Goal: Task Accomplishment & Management: Manage account settings

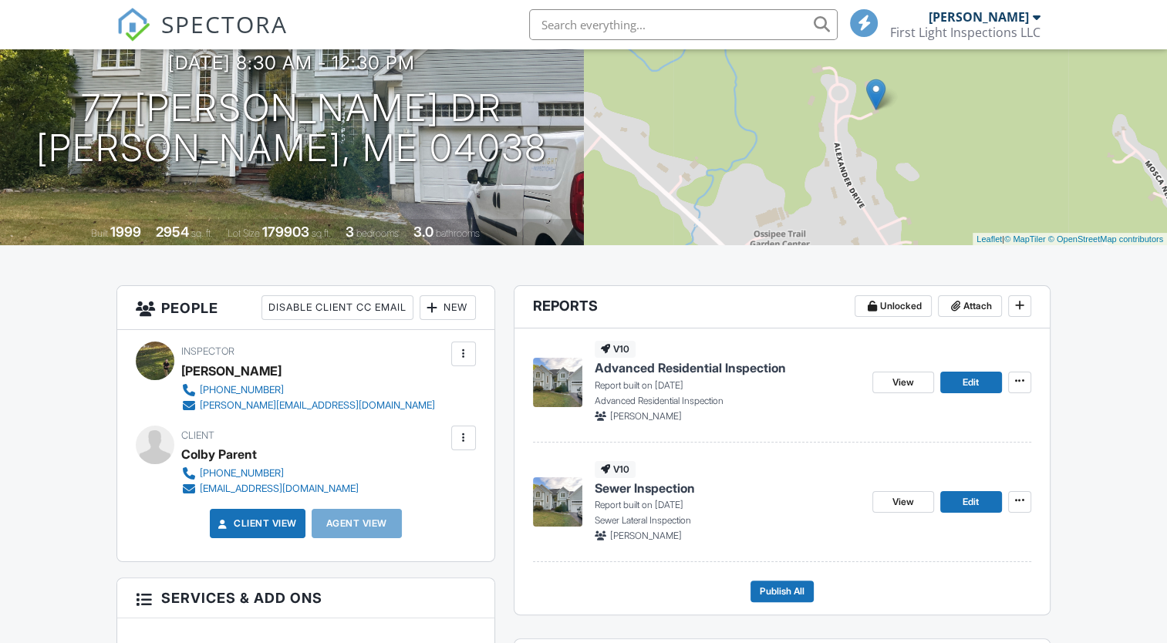
scroll to position [329, 0]
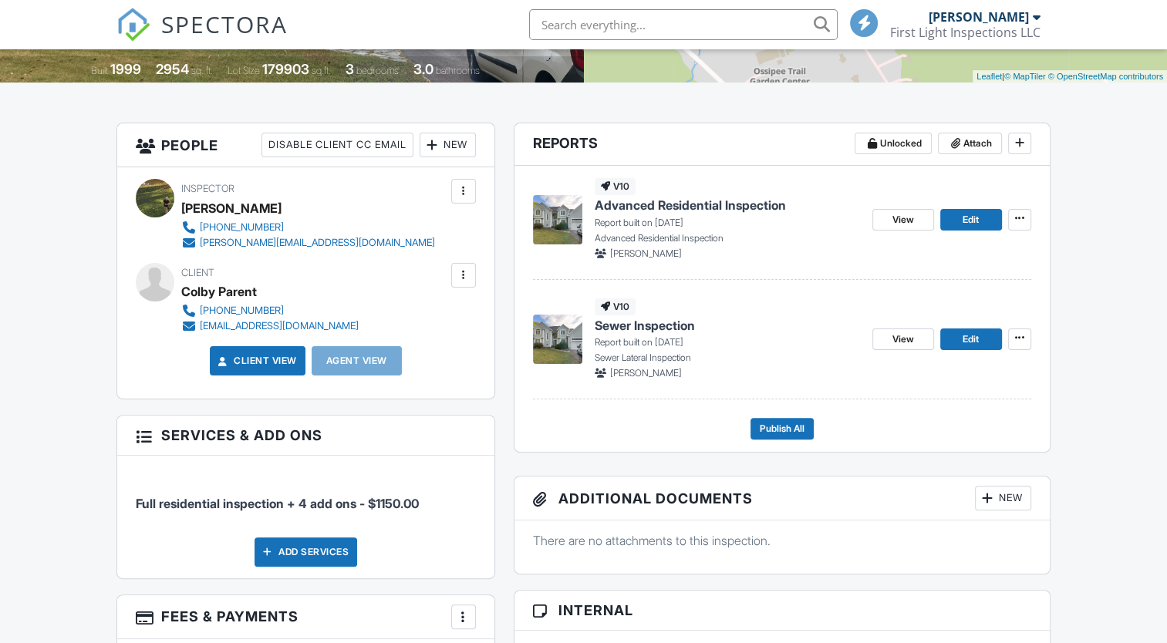
click at [668, 319] on span "Sewer Inspection" at bounding box center [645, 325] width 100 height 17
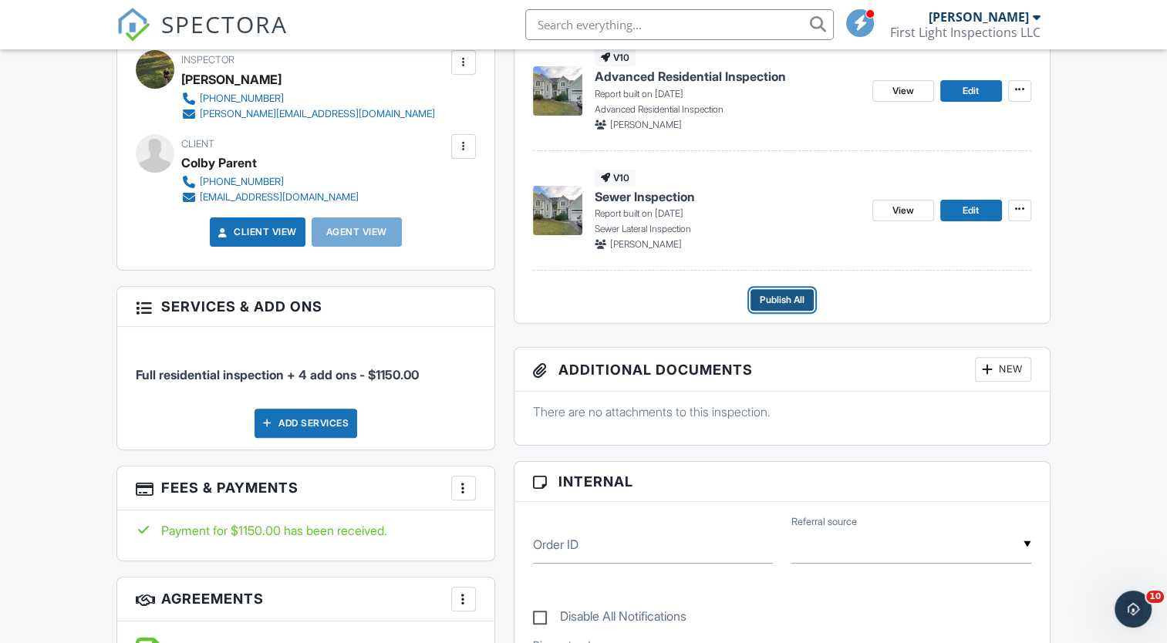
click at [782, 296] on span "Publish All" at bounding box center [782, 299] width 45 height 15
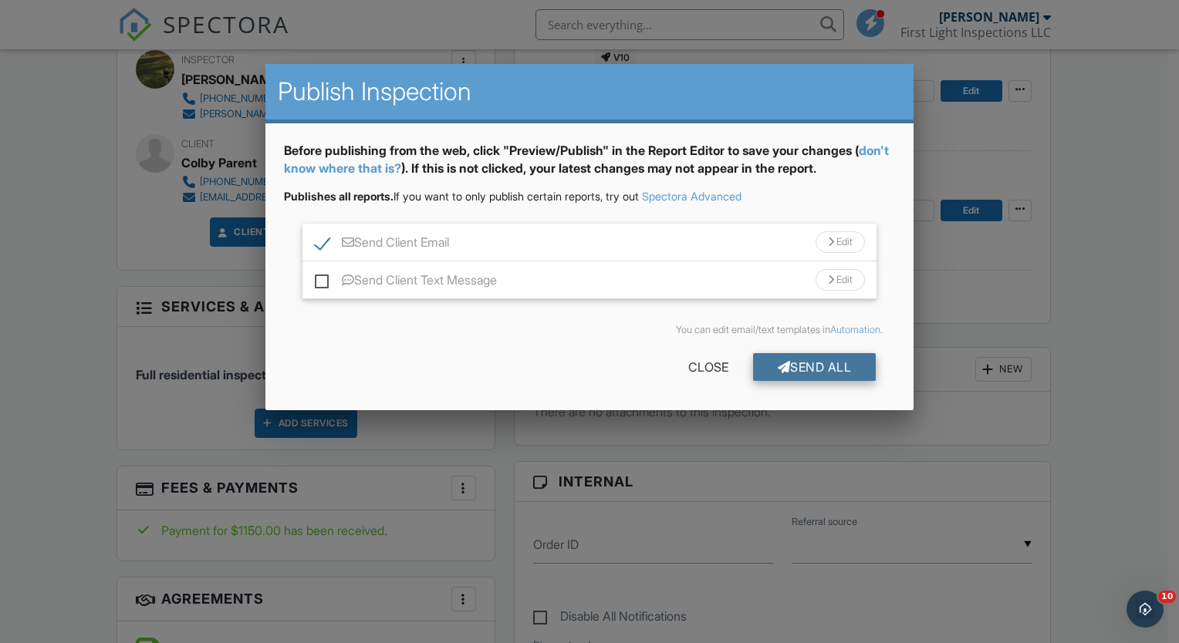
click at [816, 370] on div "Send All" at bounding box center [814, 367] width 123 height 28
